Goal: Task Accomplishment & Management: Complete application form

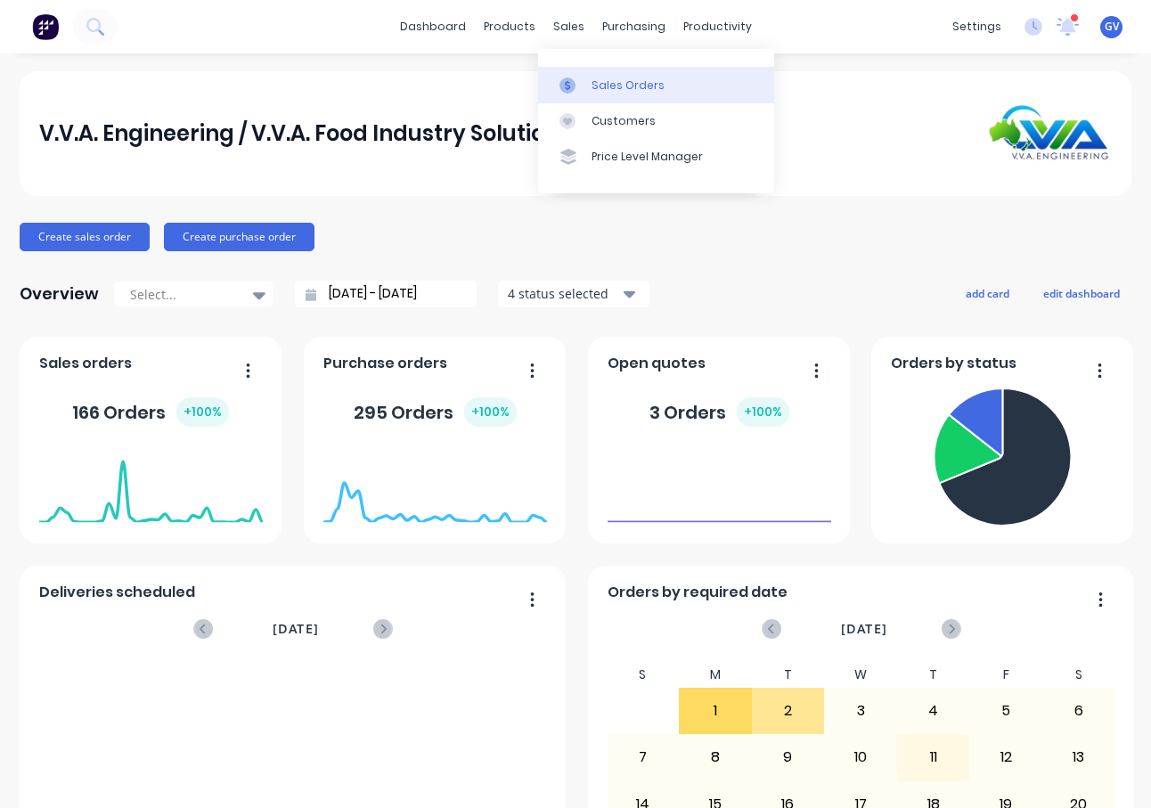
click at [609, 83] on div "Sales Orders" at bounding box center [628, 86] width 73 height 16
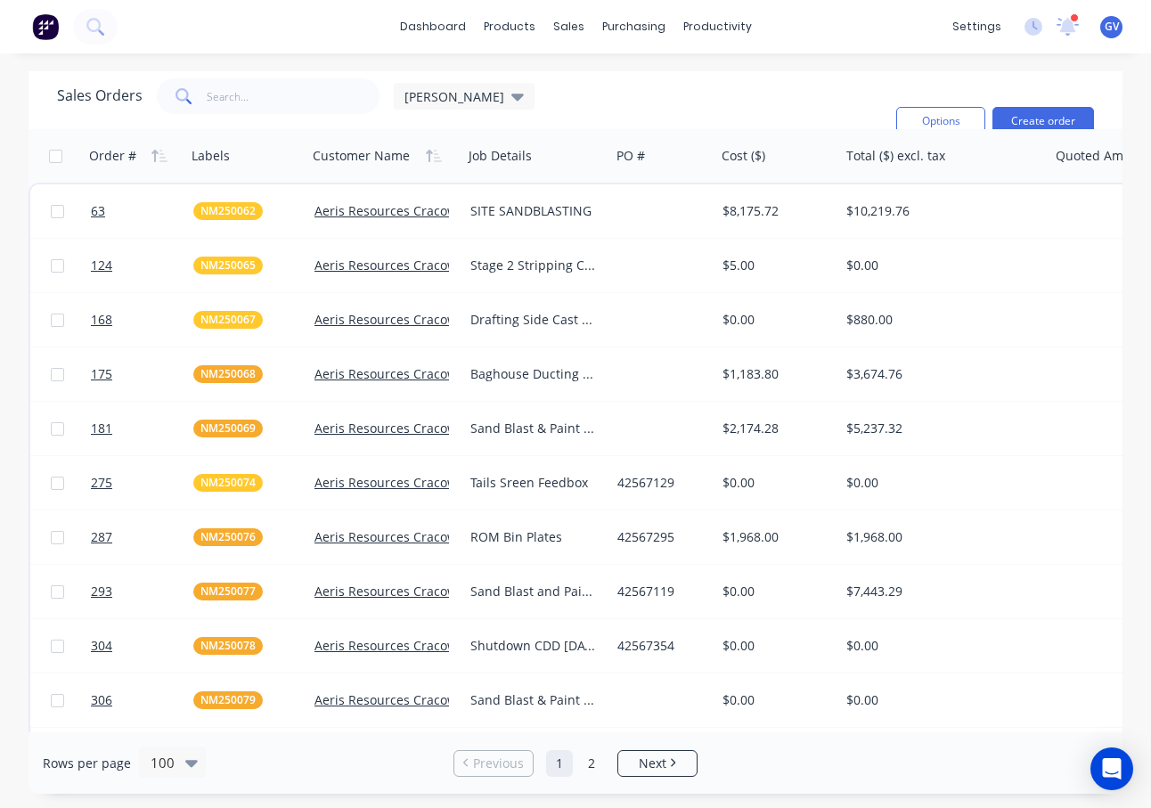
click at [118, 60] on div "dashboard products sales purchasing productivity dashboard products Product Cat…" at bounding box center [575, 404] width 1151 height 808
drag, startPoint x: 51, startPoint y: 67, endPoint x: 16, endPoint y: 55, distance: 36.6
click at [48, 67] on div "dashboard products sales purchasing productivity dashboard products Product Cat…" at bounding box center [575, 404] width 1151 height 808
drag, startPoint x: 0, startPoint y: 47, endPoint x: -43, endPoint y: 53, distance: 43.1
click at [0, 53] on html "dashboard products sales purchasing productivity dashboard products Product Cat…" at bounding box center [575, 404] width 1151 height 808
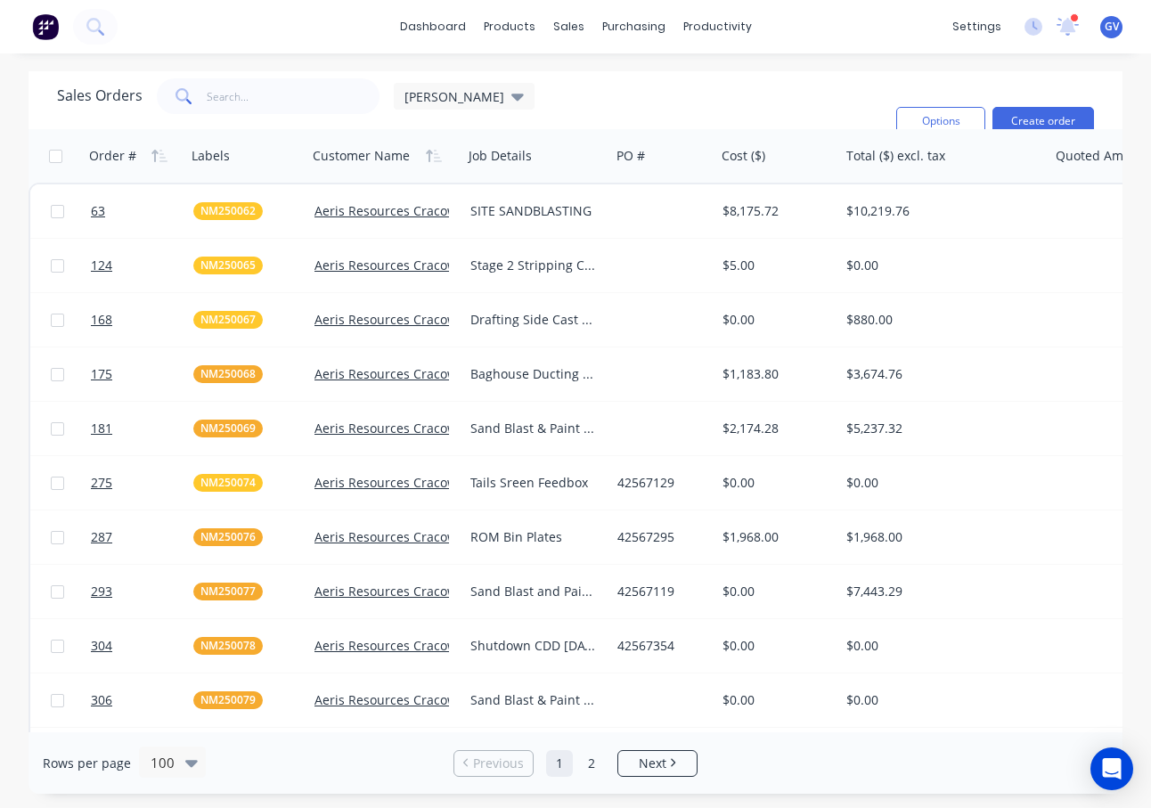
click at [36, 78] on div "Sales Orders Glen Filters: Status Sorting: Customer Name, Order # Reset Options…" at bounding box center [576, 100] width 1094 height 58
click at [1044, 116] on button "Create order" at bounding box center [1043, 121] width 102 height 29
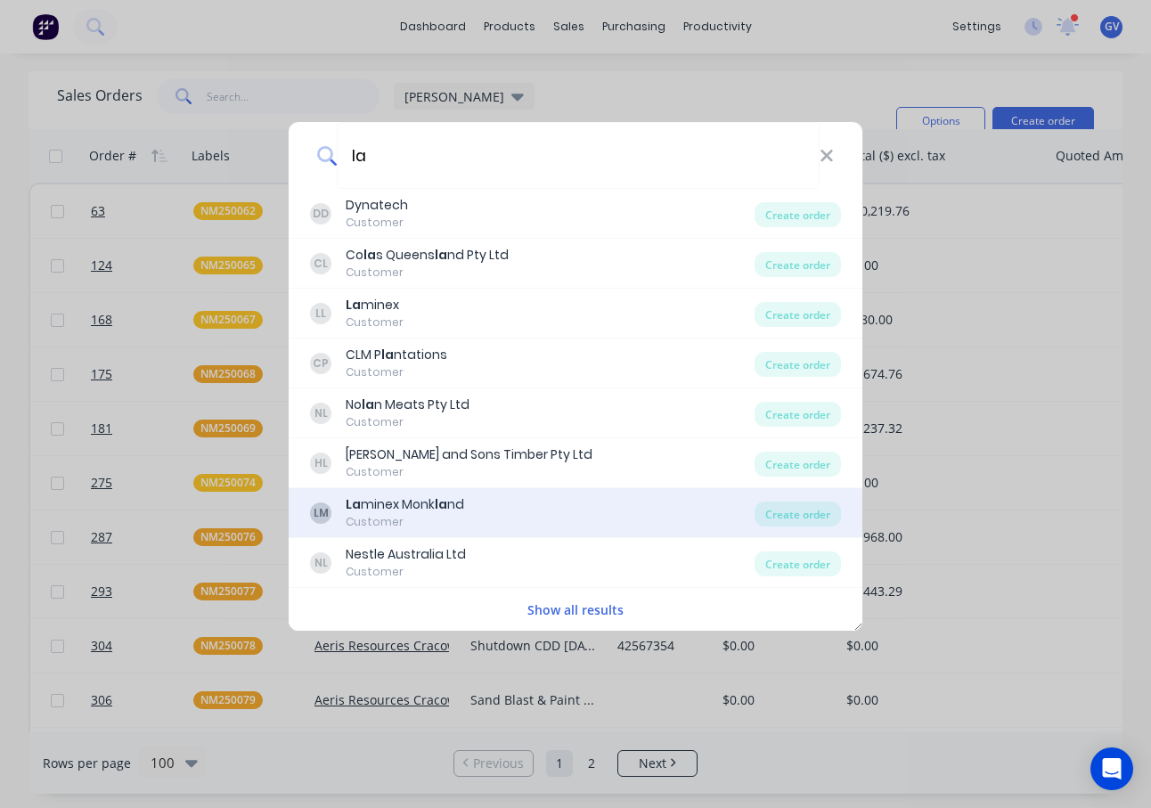
type input "la"
click at [375, 510] on div "La minex Monk la nd" at bounding box center [405, 504] width 118 height 19
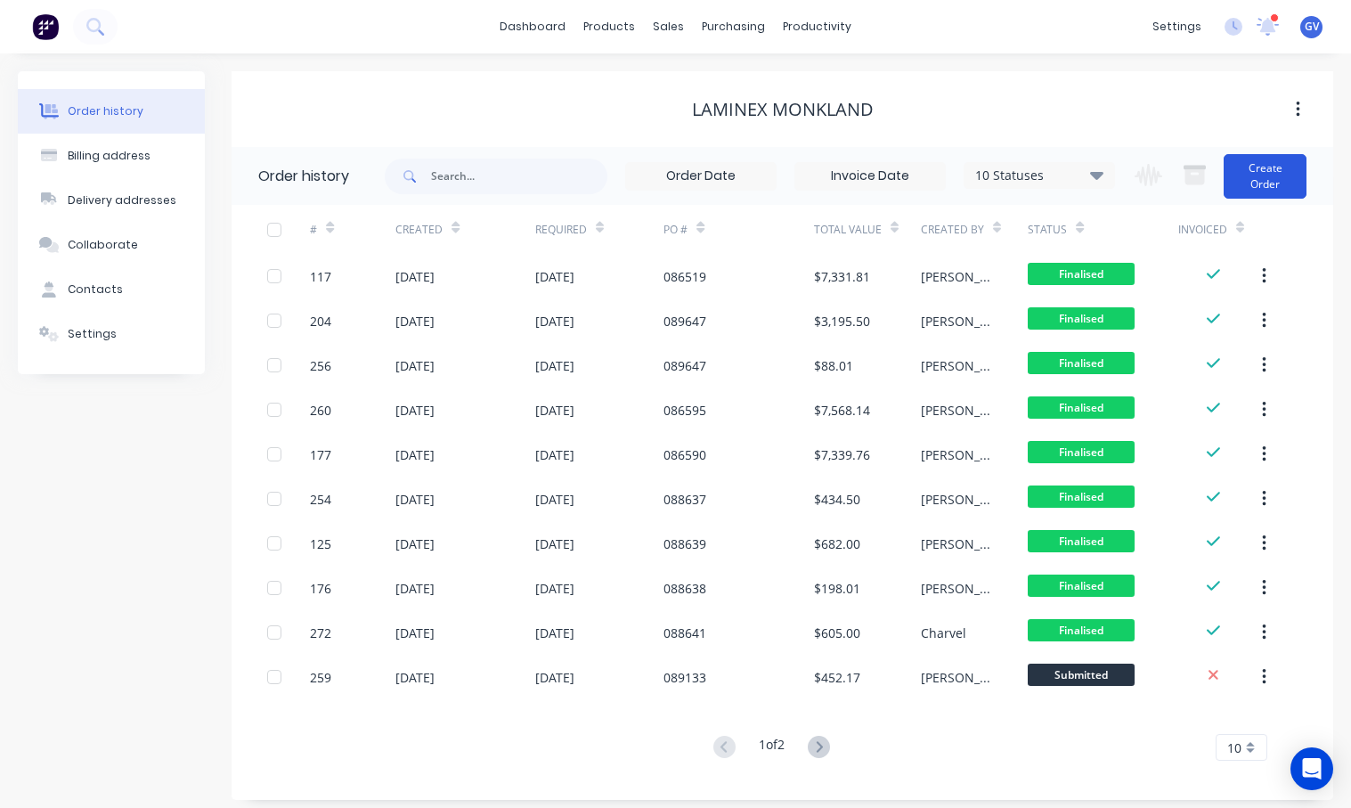
click at [1150, 167] on button "Create Order" at bounding box center [1265, 176] width 83 height 45
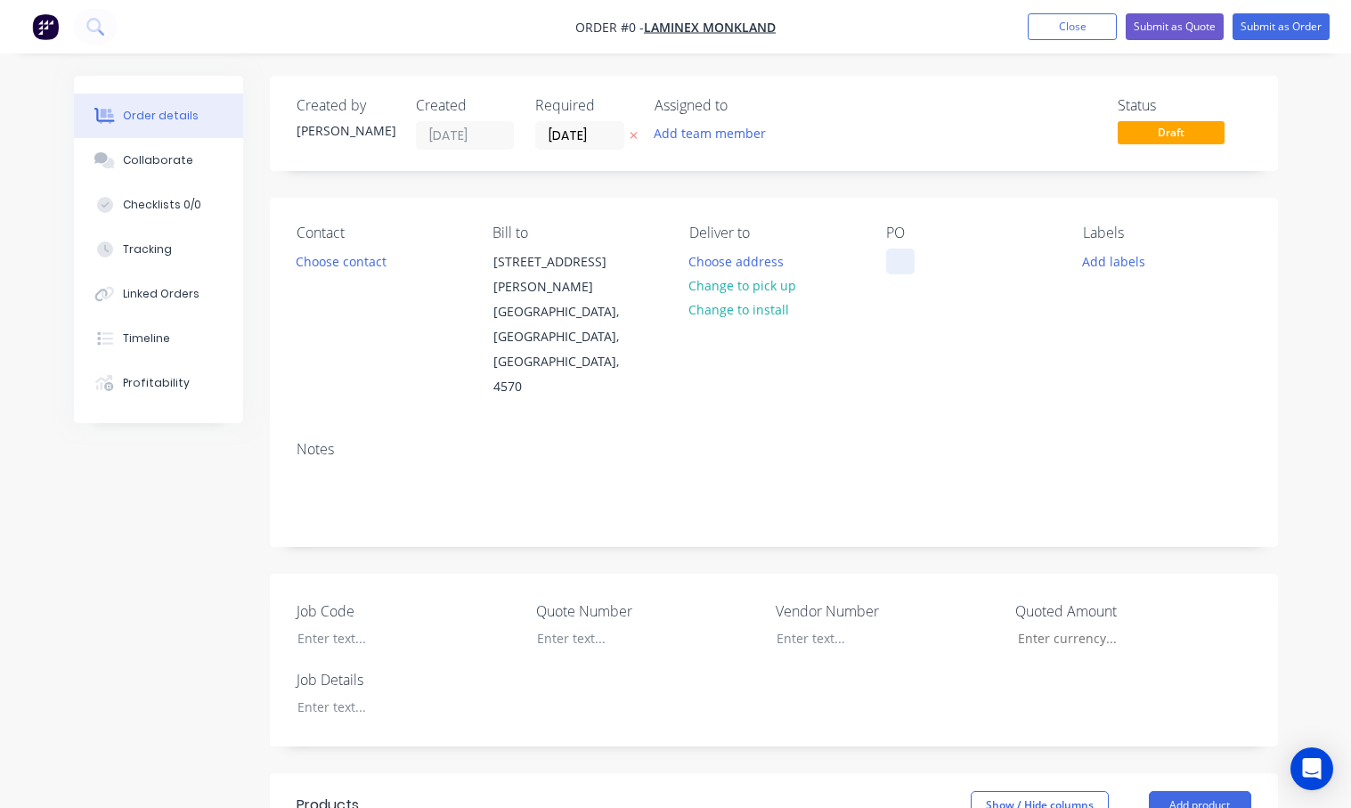
click at [903, 261] on div at bounding box center [900, 262] width 29 height 26
click at [897, 261] on div at bounding box center [900, 262] width 29 height 26
click at [332, 625] on div at bounding box center [394, 638] width 223 height 26
click at [323, 694] on div at bounding box center [394, 707] width 223 height 26
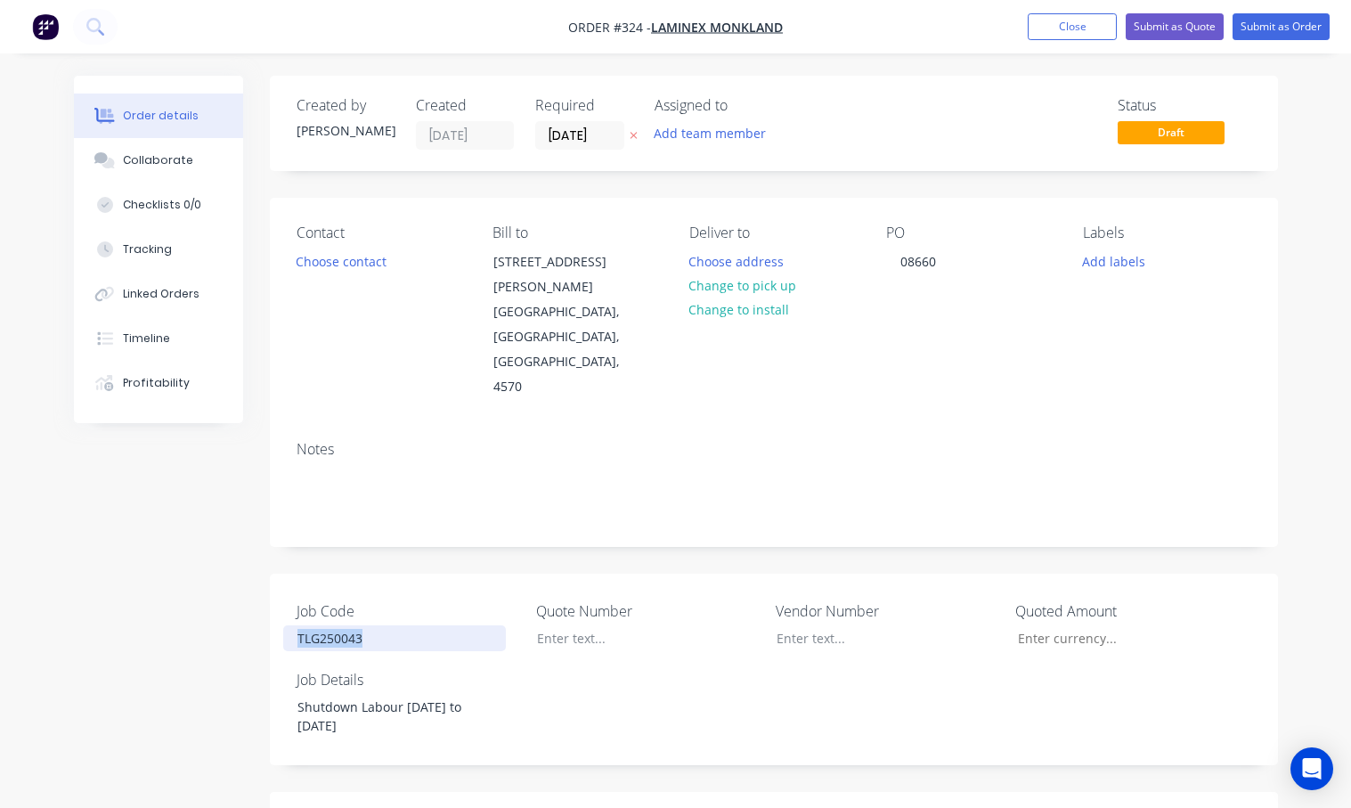
drag, startPoint x: 371, startPoint y: 590, endPoint x: 269, endPoint y: 590, distance: 101.6
click at [270, 590] on div "Job Code TLG250043 Quote Number Vendor Number Quoted Amount Job Details Shutdow…" at bounding box center [774, 670] width 1008 height 192
copy div "TLG250043"
click at [1122, 265] on button "Add labels" at bounding box center [1115, 261] width 82 height 24
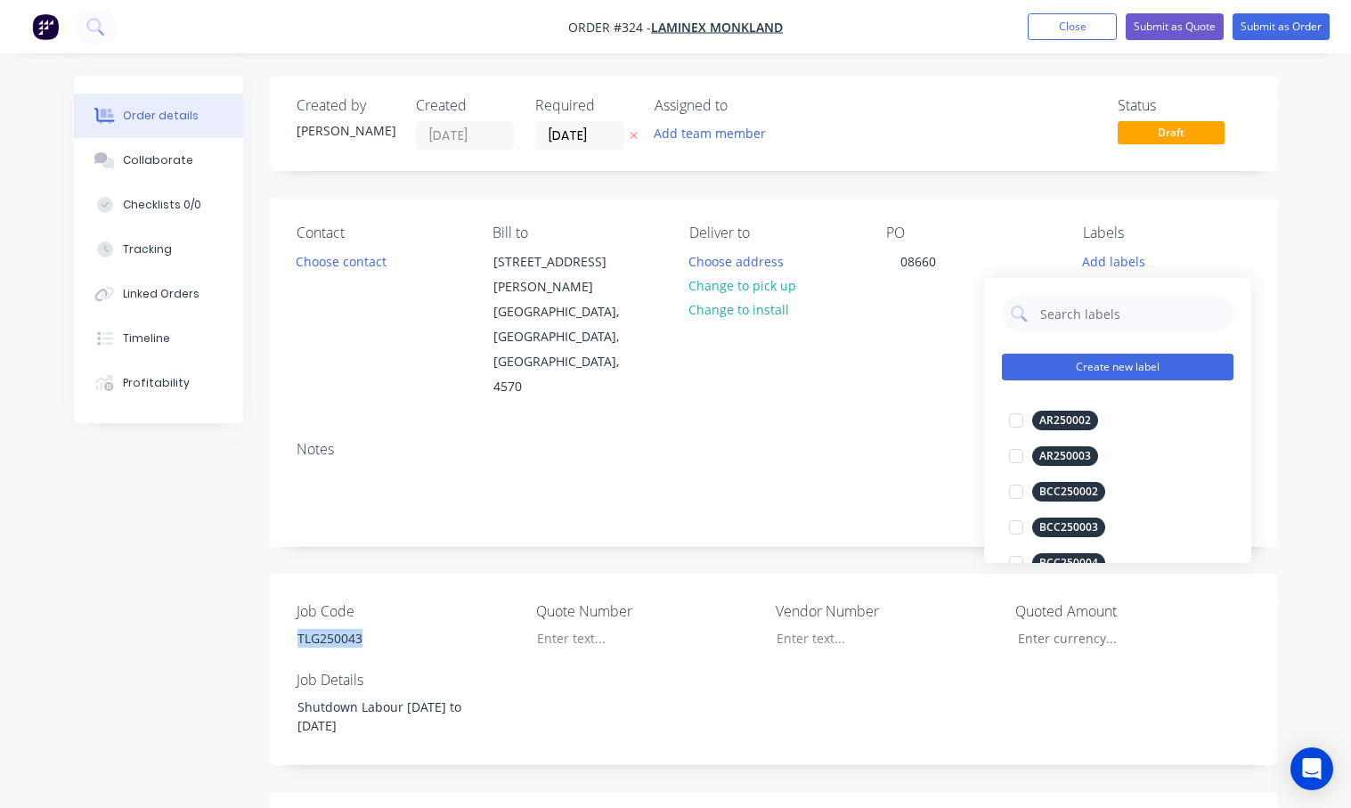
click at [1090, 360] on button "Create new label" at bounding box center [1118, 367] width 232 height 27
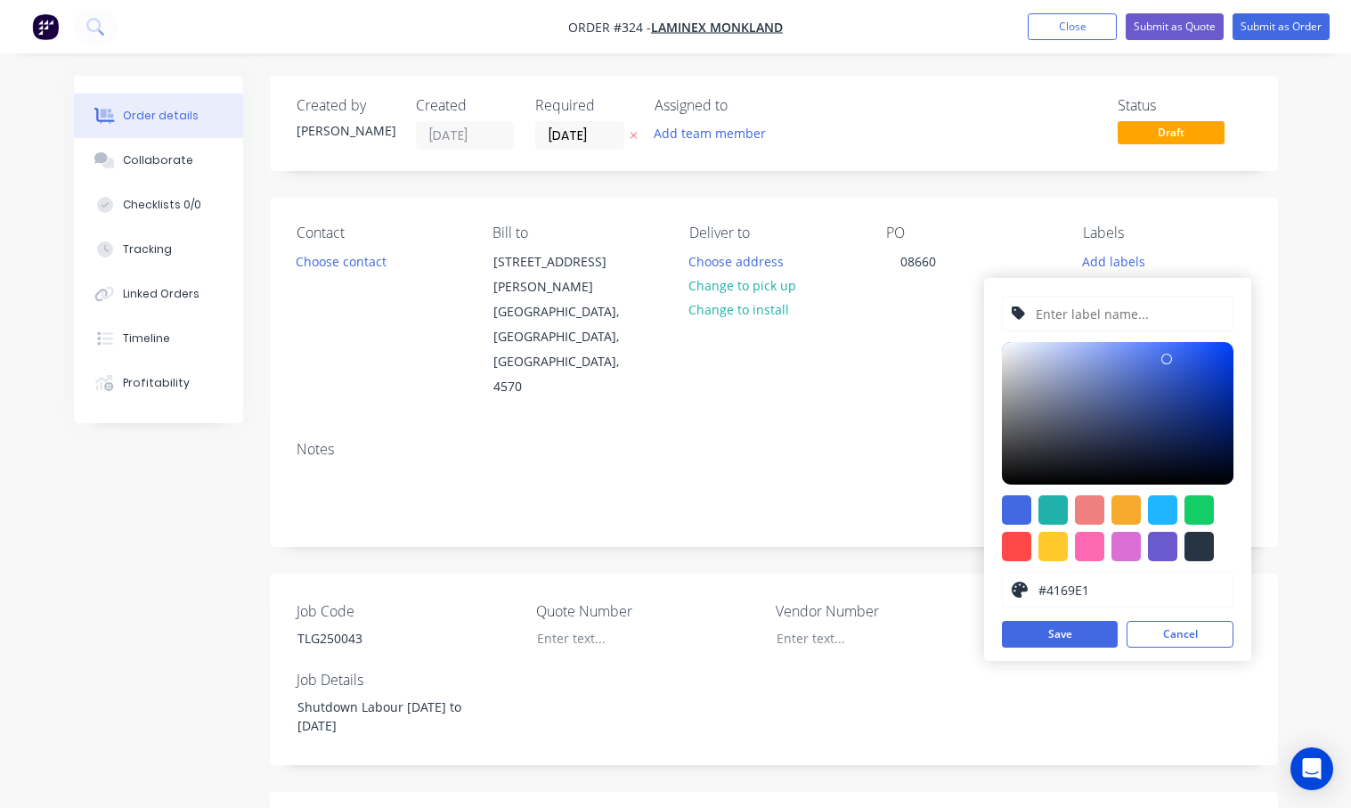
click at [1082, 314] on input "text" at bounding box center [1129, 314] width 190 height 34
paste input "TLG250043"
type input "TLG250043"
click at [1015, 543] on div at bounding box center [1016, 546] width 29 height 29
type input "#FF4949"
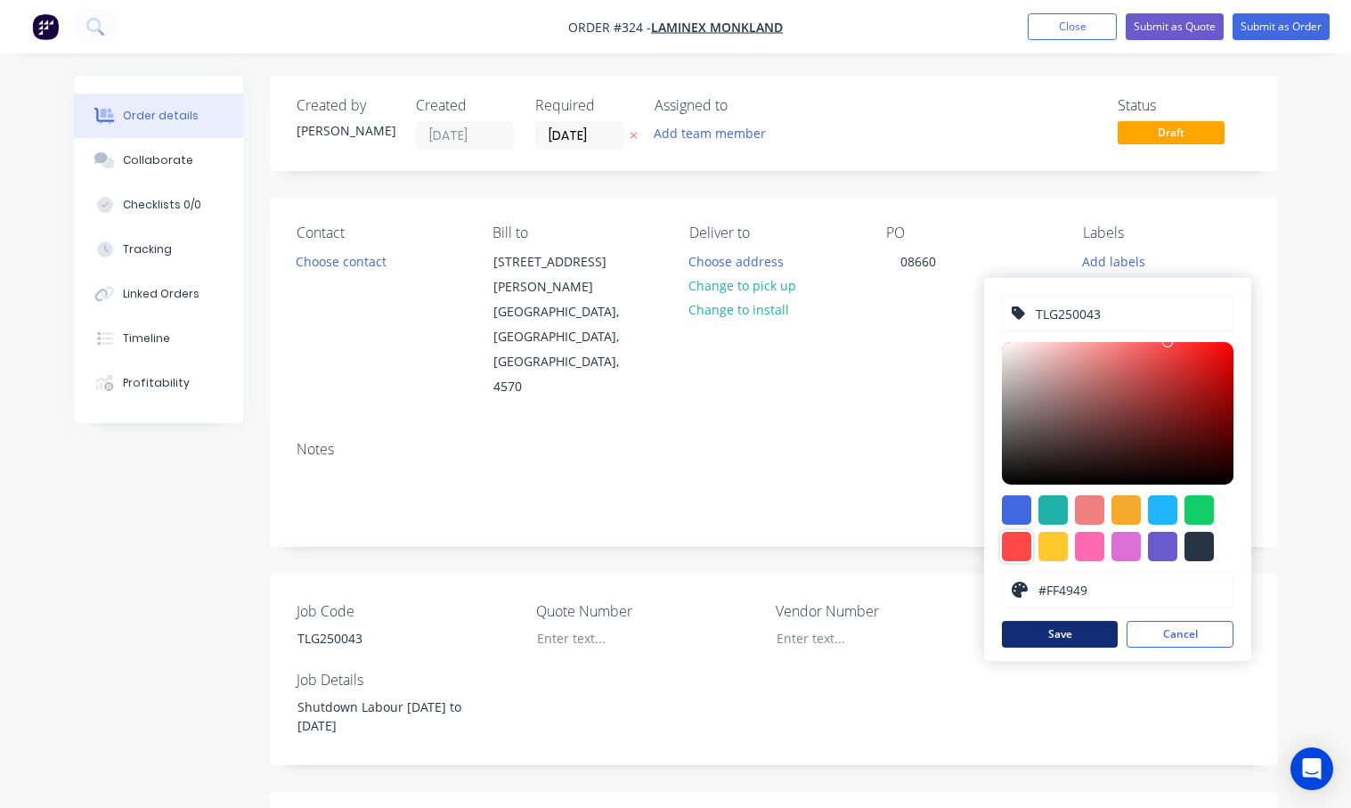
click at [1088, 638] on button "Save" at bounding box center [1060, 634] width 116 height 27
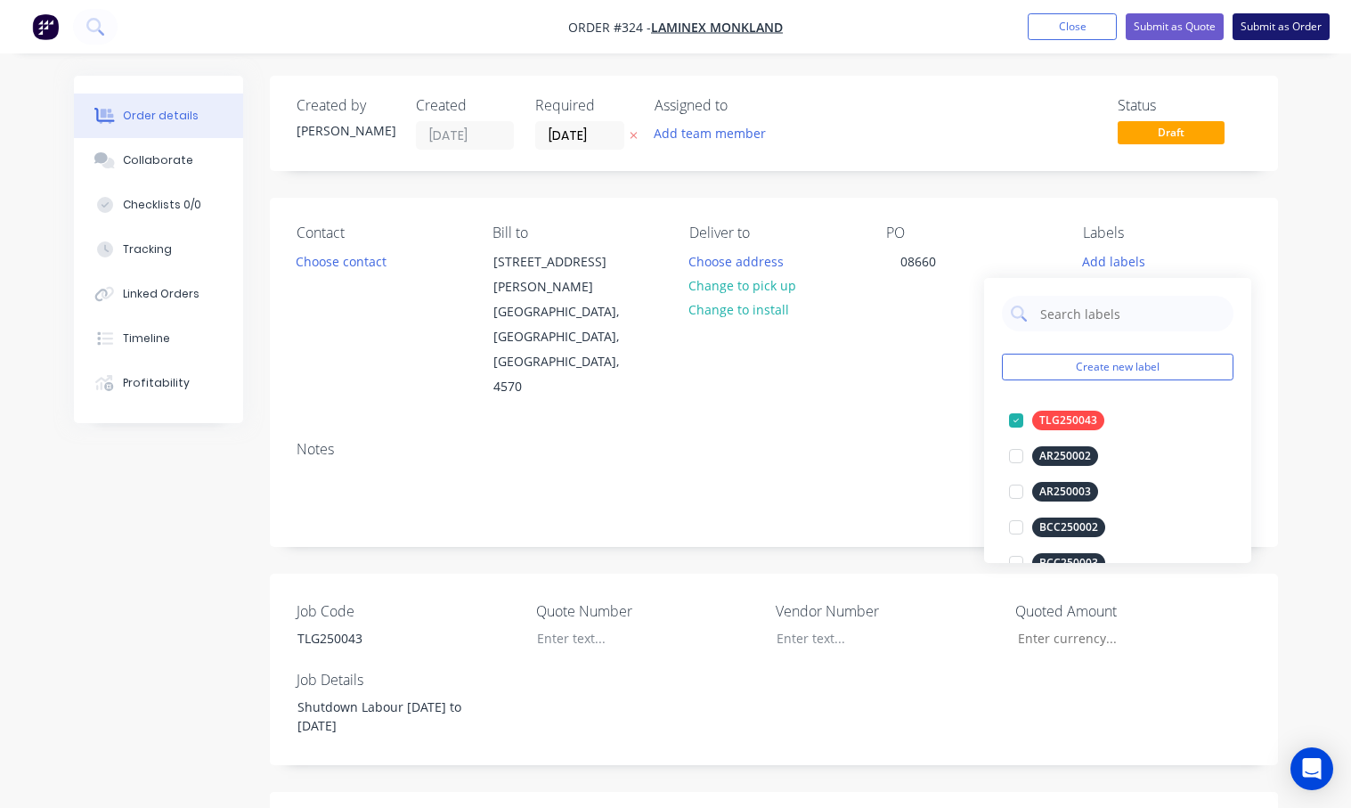
click at [1150, 28] on button "Submit as Order" at bounding box center [1281, 26] width 97 height 27
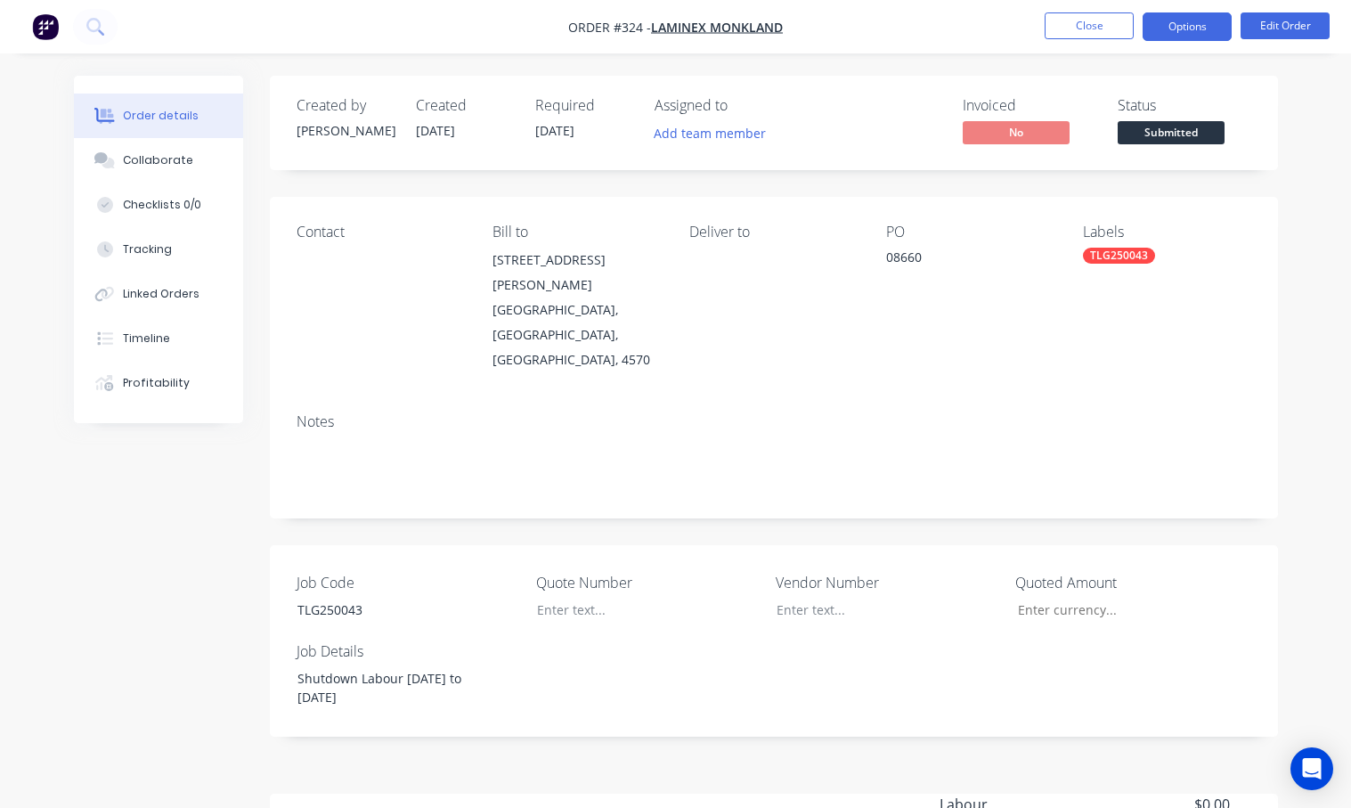
click at [1150, 32] on button "Options" at bounding box center [1187, 26] width 89 height 29
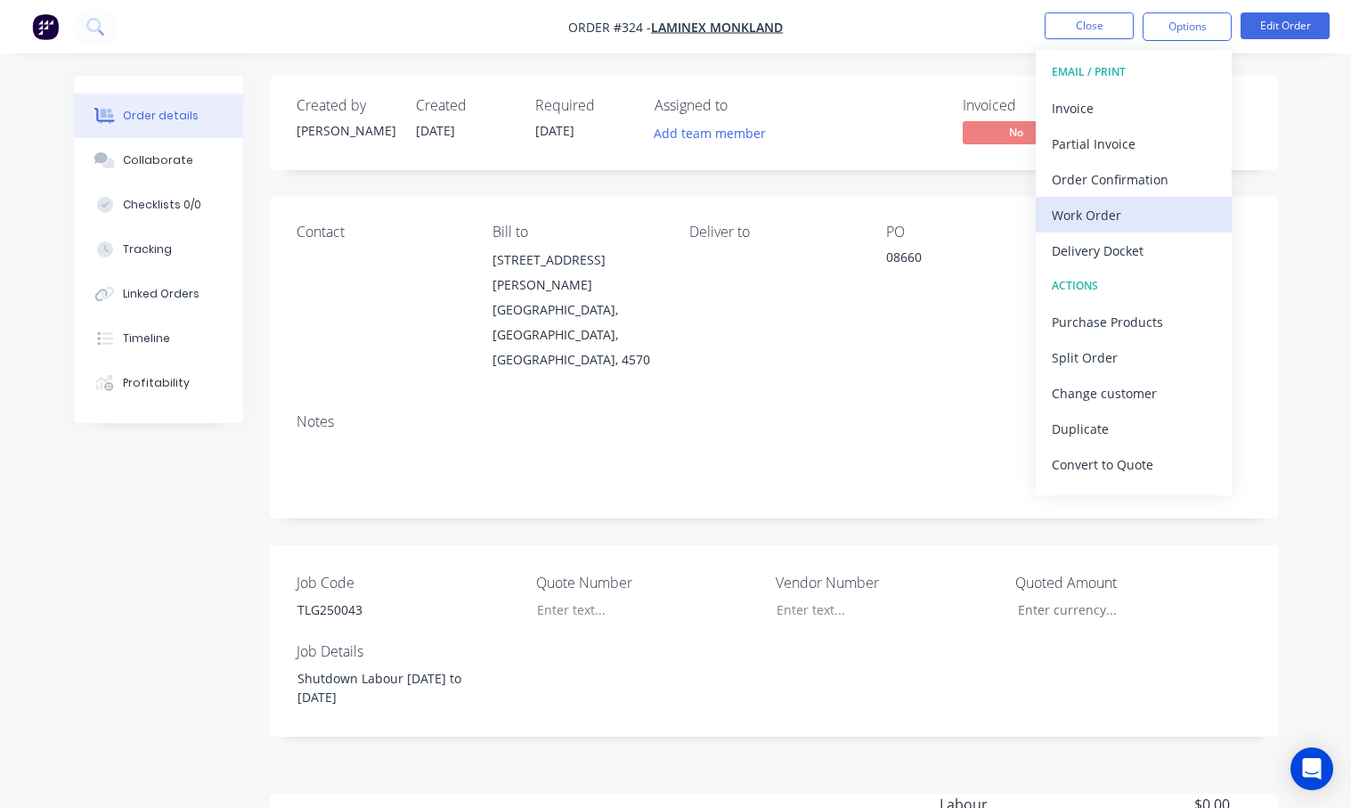
click at [1079, 215] on div "Work Order" at bounding box center [1134, 215] width 164 height 26
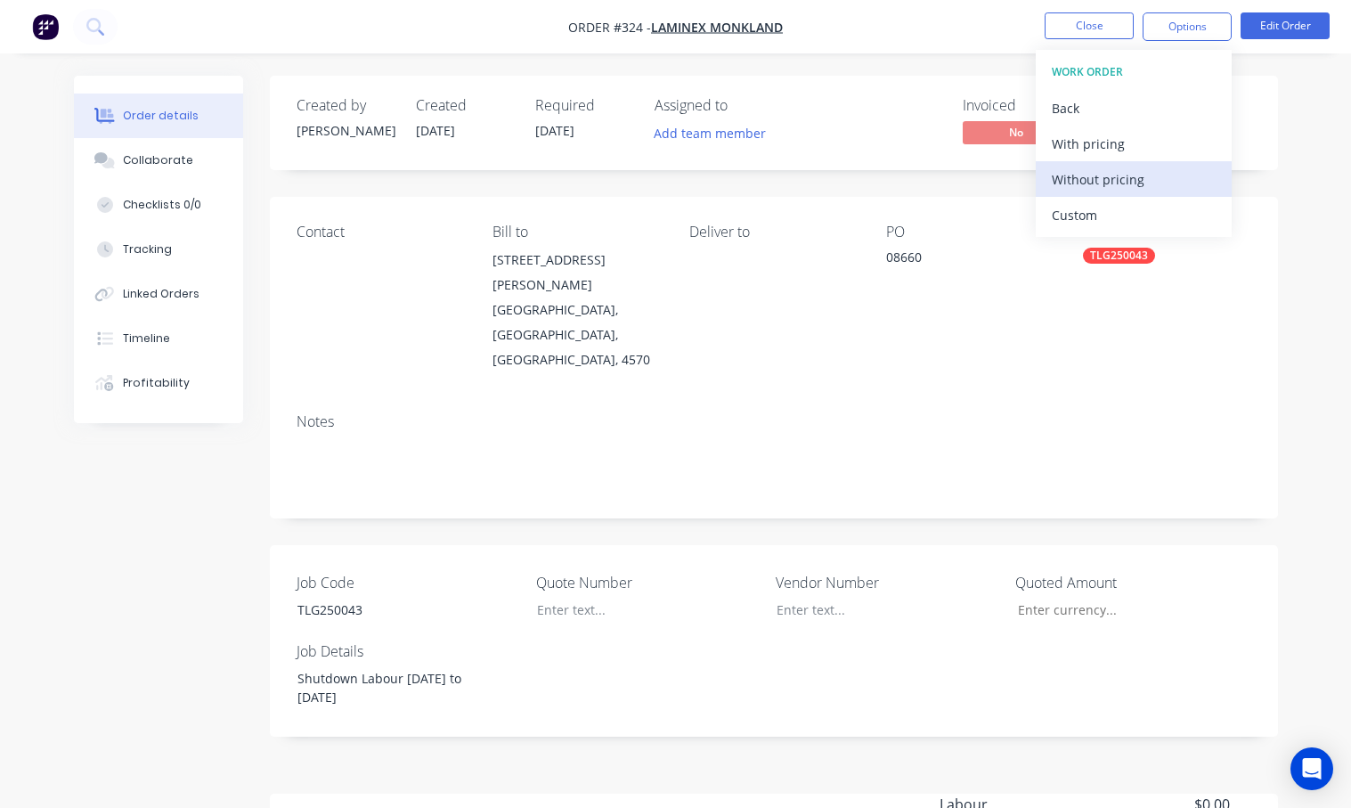
click at [1075, 179] on div "Without pricing" at bounding box center [1134, 180] width 164 height 26
